Goal: Submit feedback/report problem

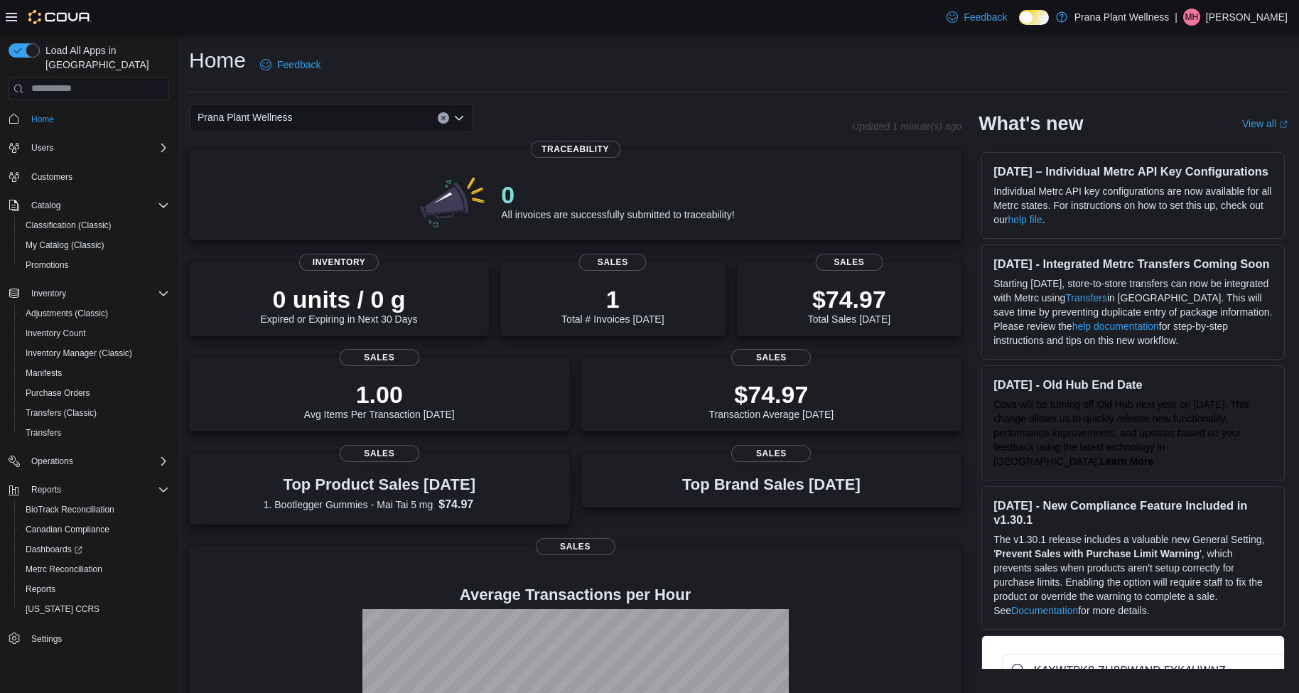
click at [631, 50] on div "Home Feedback" at bounding box center [738, 64] width 1099 height 37
